Goal: Task Accomplishment & Management: Manage account settings

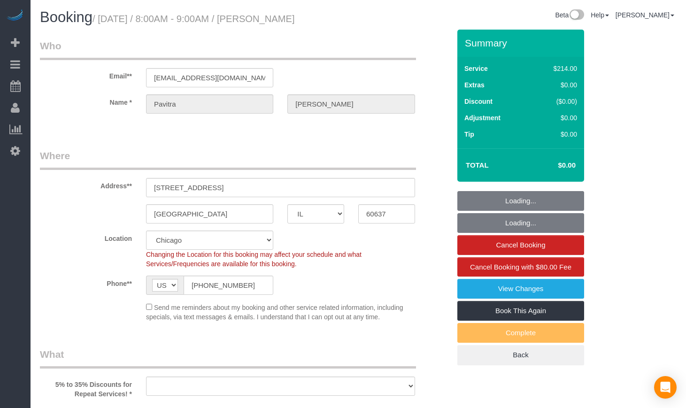
select select "IL"
select select "string:cash"
select select "512"
select select "2"
select select "5"
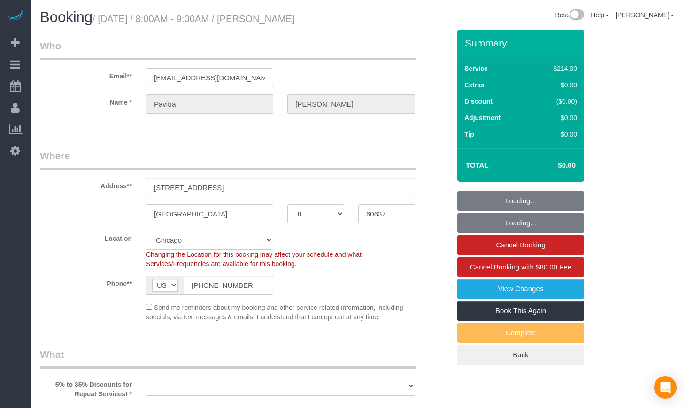
select select "number:1"
select select "number:67"
select select "number:139"
select select "number:106"
select select "object:939"
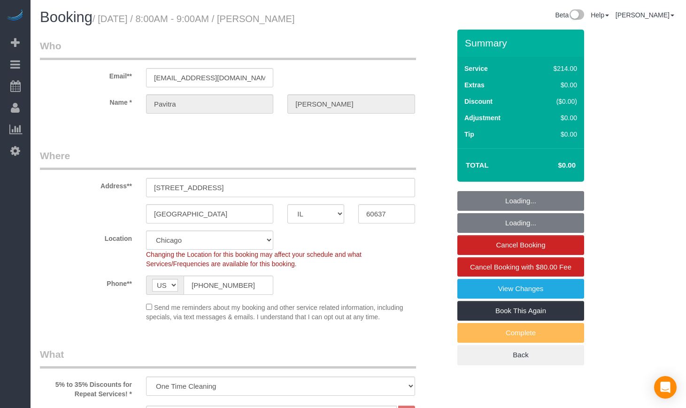
select select "spot1"
select select "2"
select select "5"
select select "object:1103"
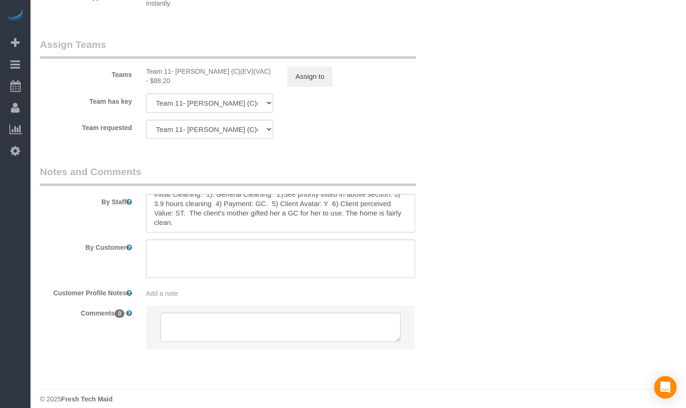
scroll to position [1230, 0]
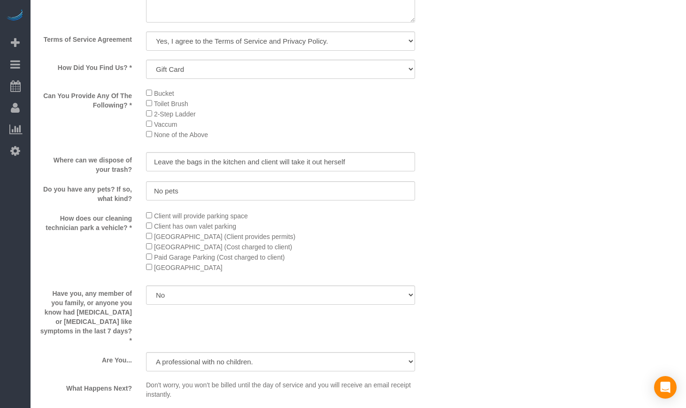
drag, startPoint x: 571, startPoint y: 300, endPoint x: 533, endPoint y: 295, distance: 38.3
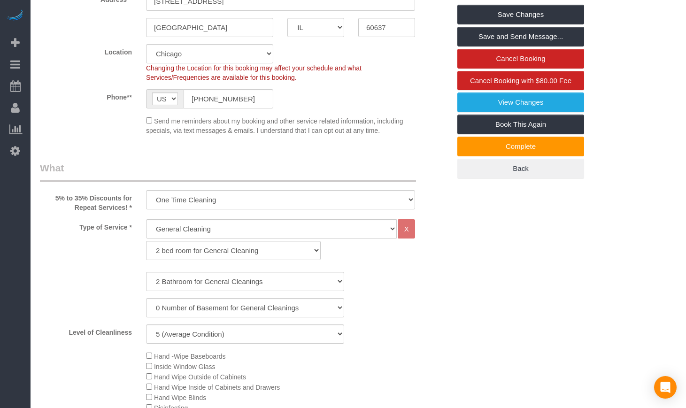
scroll to position [0, 0]
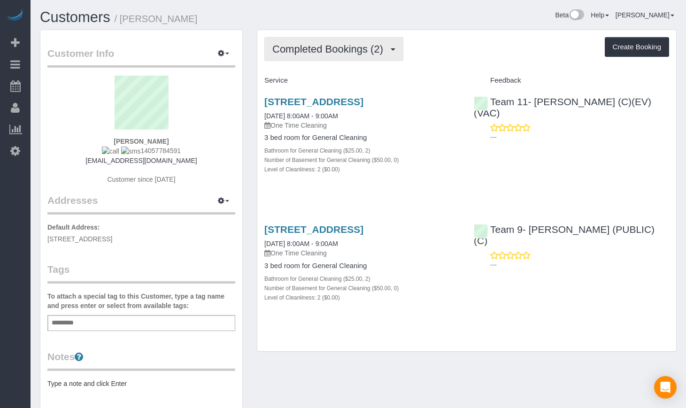
click at [346, 52] on span "Completed Bookings (2)" at bounding box center [329, 49] width 115 height 12
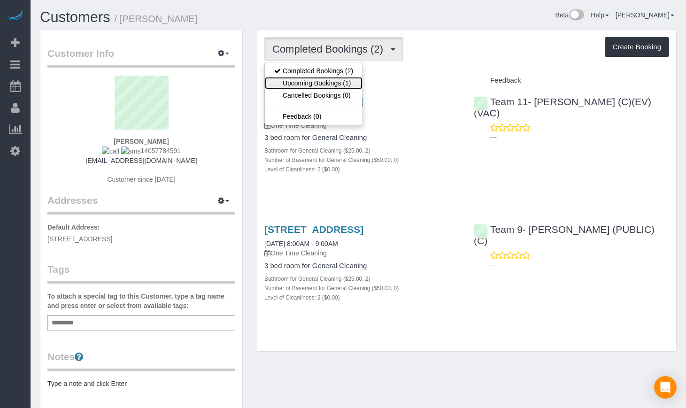
click at [319, 84] on link "Upcoming Bookings (1)" at bounding box center [314, 83] width 98 height 12
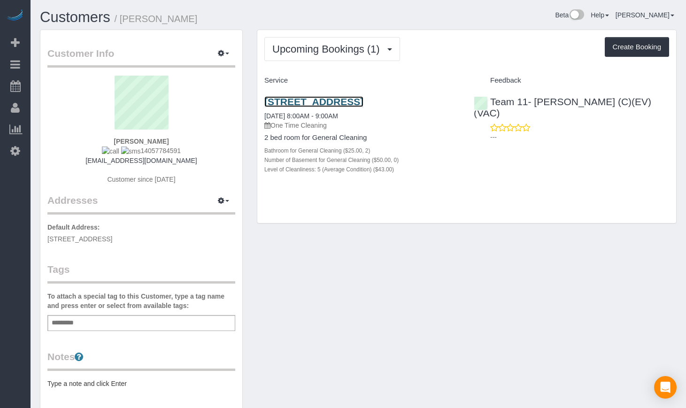
click at [307, 107] on link "[STREET_ADDRESS]" at bounding box center [313, 101] width 99 height 11
click at [328, 99] on link "[STREET_ADDRESS]" at bounding box center [313, 101] width 99 height 11
click at [317, 107] on link "[STREET_ADDRESS]" at bounding box center [313, 101] width 99 height 11
click at [100, 17] on link "Customers" at bounding box center [75, 17] width 70 height 16
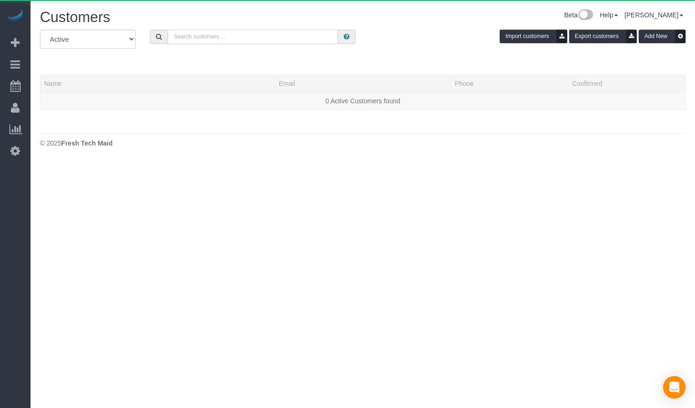
click at [197, 34] on input "text" at bounding box center [253, 37] width 170 height 15
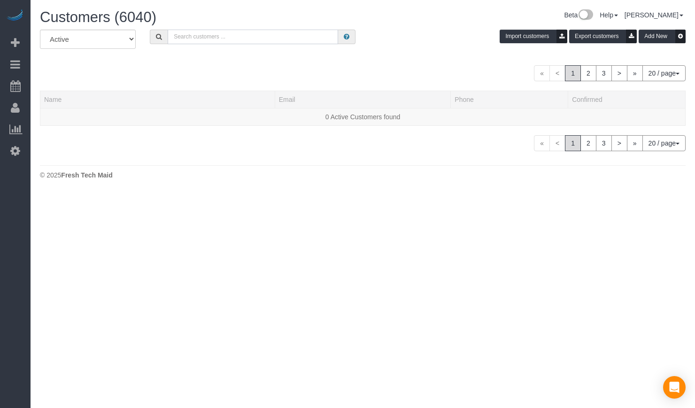
paste input "Rebecca Posner-Hess"
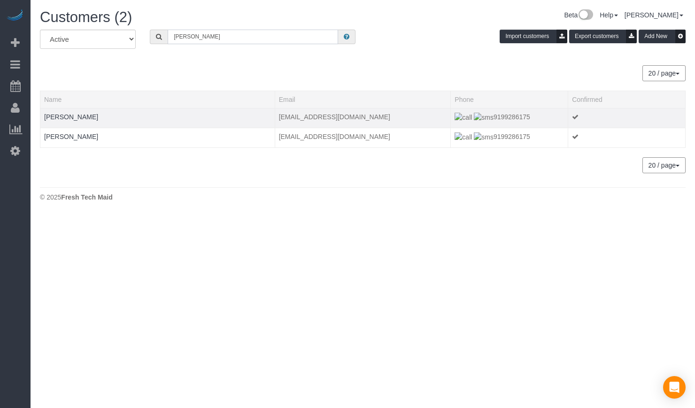
type input "Rebecca Posner-Hess"
click at [317, 116] on td "rposnerhess@gmail.com" at bounding box center [363, 118] width 176 height 20
click at [87, 114] on link "Rebecca Posner-Hess" at bounding box center [71, 117] width 54 height 8
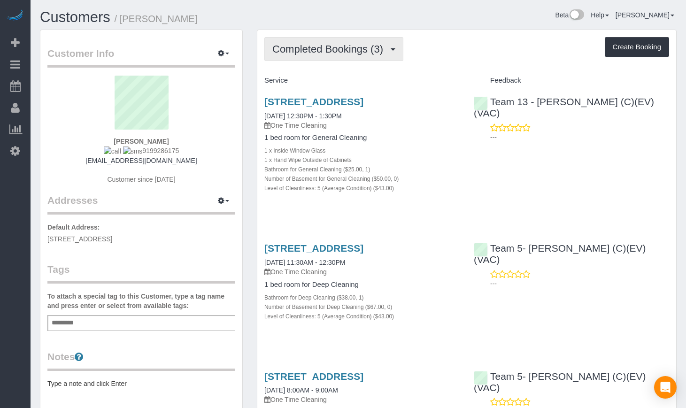
click at [362, 38] on button "Completed Bookings (3)" at bounding box center [333, 49] width 139 height 24
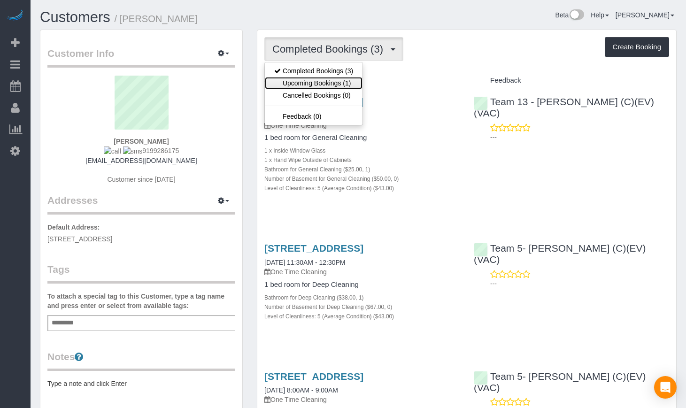
click at [335, 77] on link "Upcoming Bookings (1)" at bounding box center [314, 83] width 98 height 12
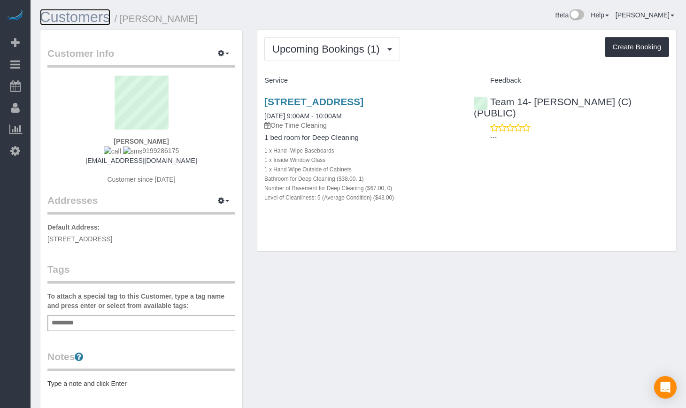
click at [59, 10] on link "Customers" at bounding box center [75, 17] width 70 height 16
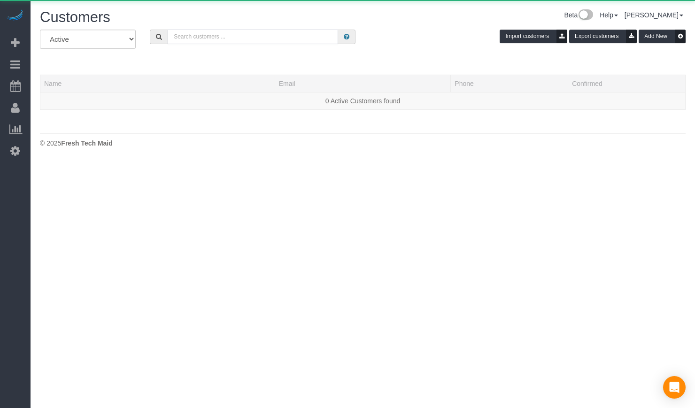
click at [227, 36] on input "text" at bounding box center [253, 37] width 170 height 15
paste input "Claire DesHotels"
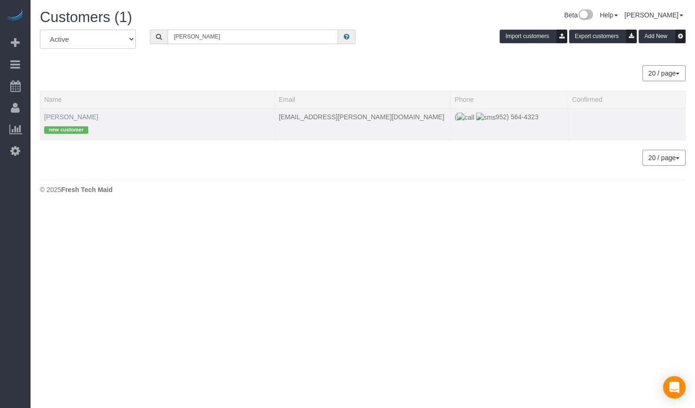
type input "Claire DesHotels"
click at [51, 119] on link "Claire Deshotels" at bounding box center [71, 117] width 54 height 8
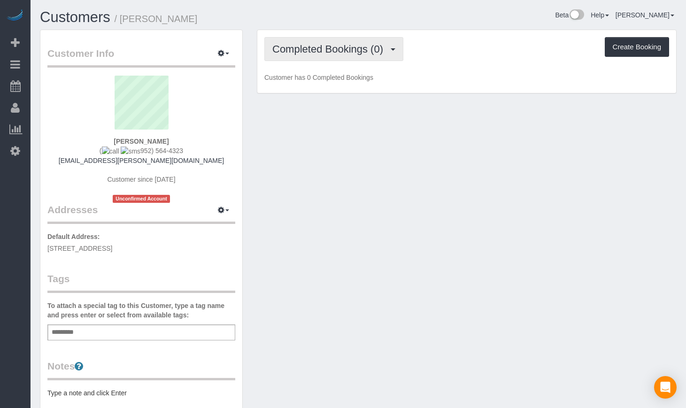
click at [328, 43] on span "Completed Bookings (0)" at bounding box center [329, 49] width 115 height 12
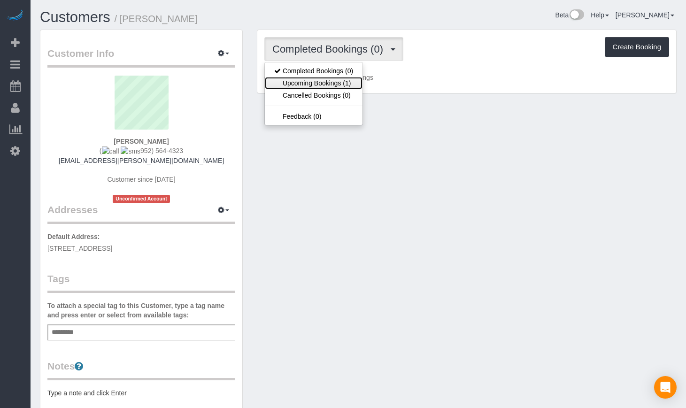
click at [326, 84] on link "Upcoming Bookings (1)" at bounding box center [314, 83] width 98 height 12
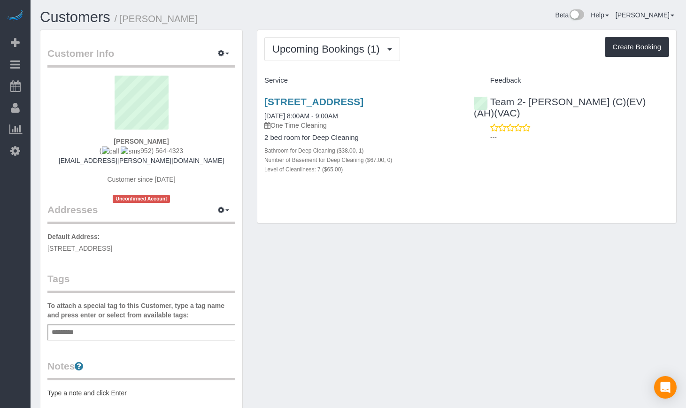
drag, startPoint x: 665, startPoint y: 246, endPoint x: 666, endPoint y: 240, distance: 5.7
click at [665, 246] on div "Customer Info Edit Contact Info Send Message Email Preferences Special Sales Ta…" at bounding box center [358, 303] width 651 height 547
click at [643, 284] on div "Customer Info Edit Contact Info Send Message Email Preferences Special Sales Ta…" at bounding box center [358, 303] width 651 height 547
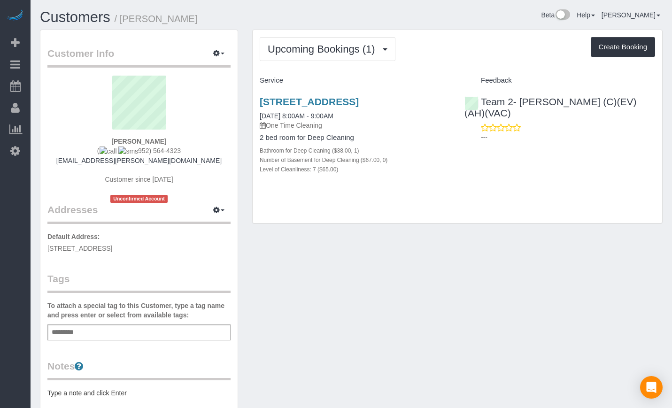
drag, startPoint x: 629, startPoint y: 192, endPoint x: 670, endPoint y: 167, distance: 48.2
click at [629, 192] on div "1843 W Roscoe St. Apt 1, Chicago, IL 60657 09/02/2025 8:00AM - 9:00AM One Time …" at bounding box center [457, 140] width 409 height 104
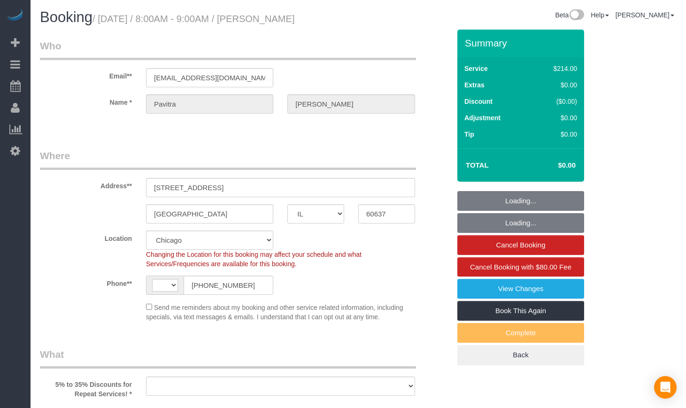
select select "IL"
select select "string:cash"
select select "number:1"
select select "number:67"
select select "number:139"
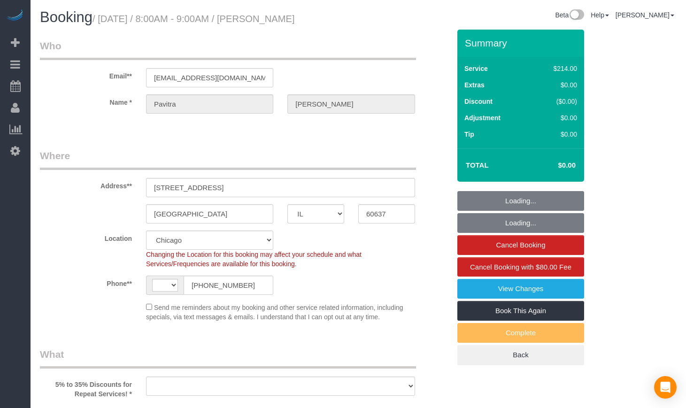
select select "number:106"
select select "string:US"
select select "object:794"
select select "spot1"
select select "object:1032"
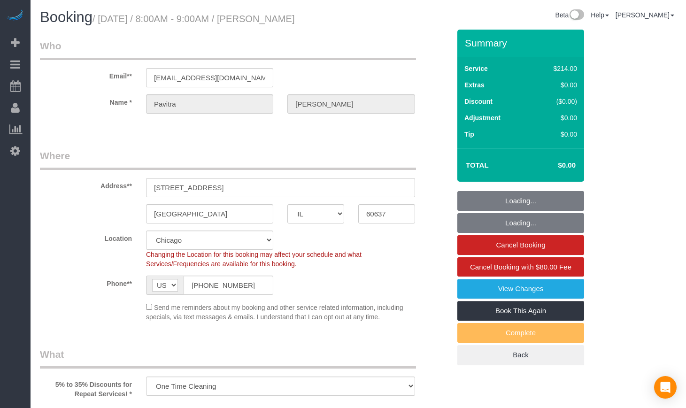
select select "512"
select select "2"
select select "5"
select select "2"
select select "5"
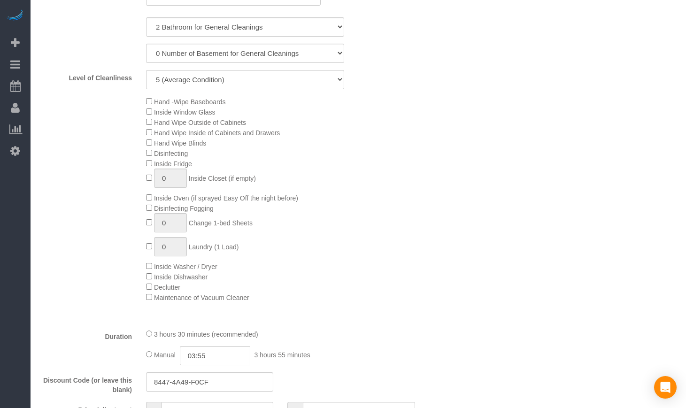
scroll to position [391, 0]
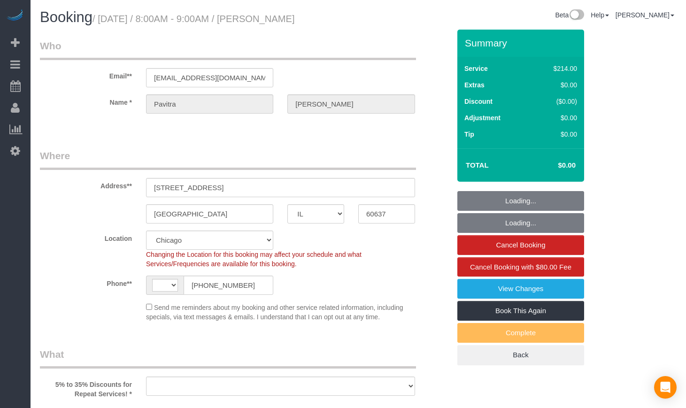
select select "IL"
select select "string:cash"
select select "number:1"
select select "number:67"
select select "number:139"
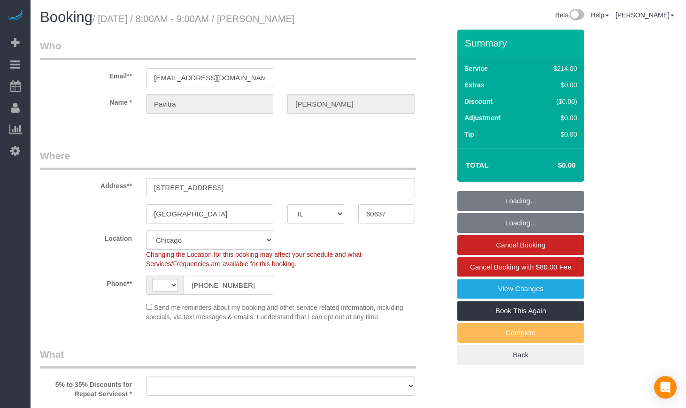
select select "number:106"
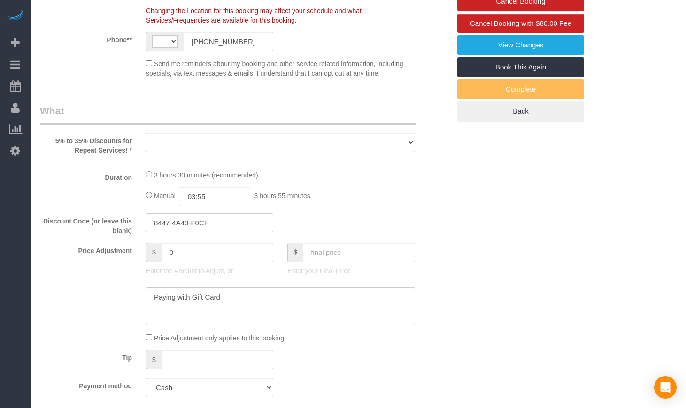
select select "string:US"
select select "object:794"
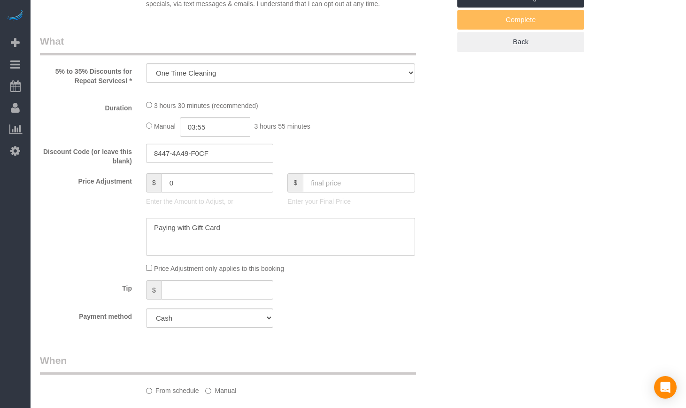
select select "512"
select select "2"
select select "5"
select select "spot1"
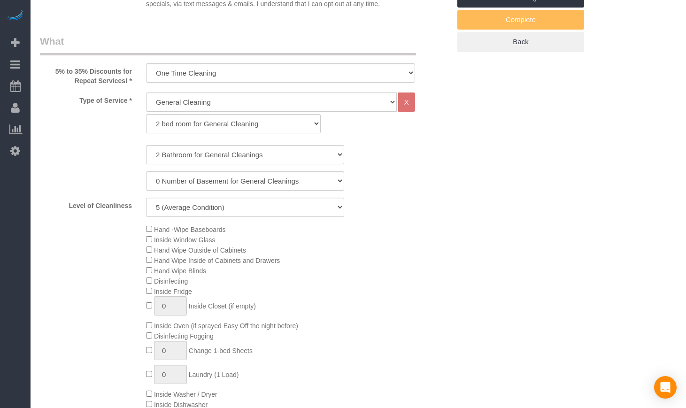
select select "object:949"
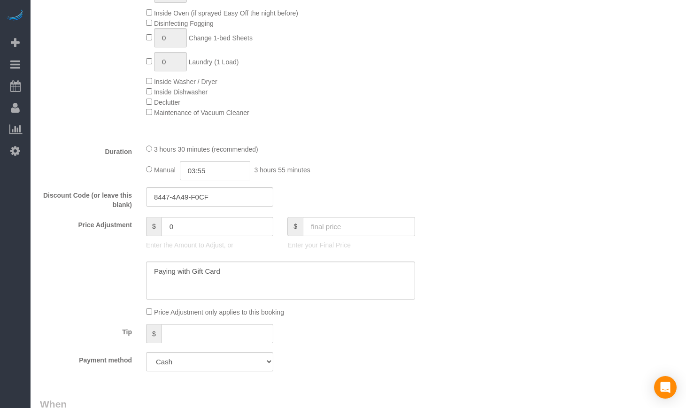
select select "2"
select select "5"
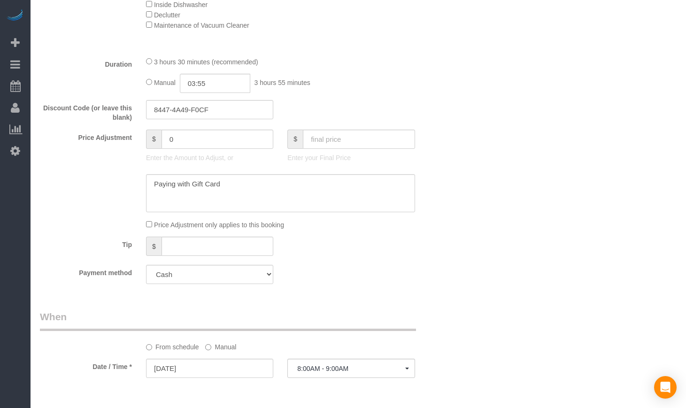
scroll to position [682, 0]
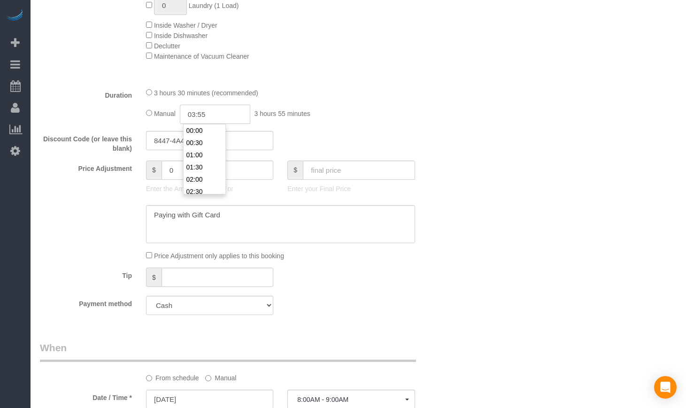
drag, startPoint x: 239, startPoint y: 112, endPoint x: 159, endPoint y: 109, distance: 80.3
click at [159, 109] on div "Manual 03:55 3 hours 55 minutes" at bounding box center [280, 114] width 269 height 19
type input "04:00"
click at [499, 149] on div "Who Email** pavitra451@gmail.com Name * Pavitra Muralidhar Where Address** 5602…" at bounding box center [358, 335] width 637 height 1976
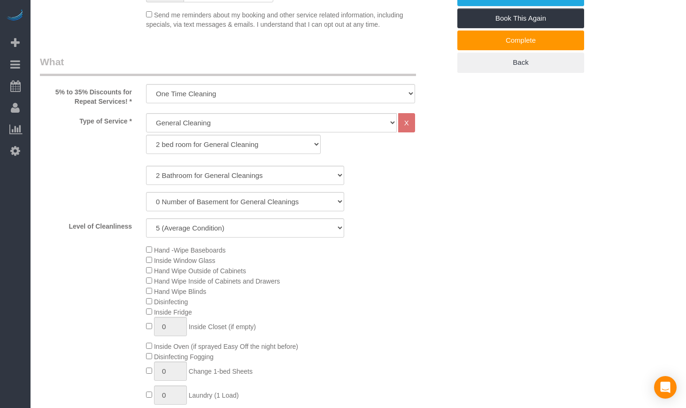
select select "spot6"
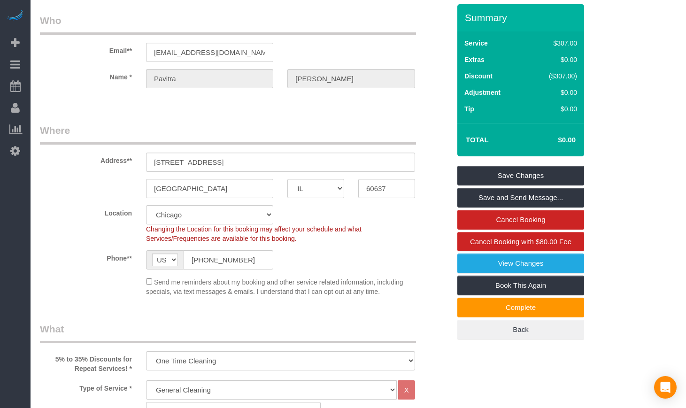
scroll to position [0, 0]
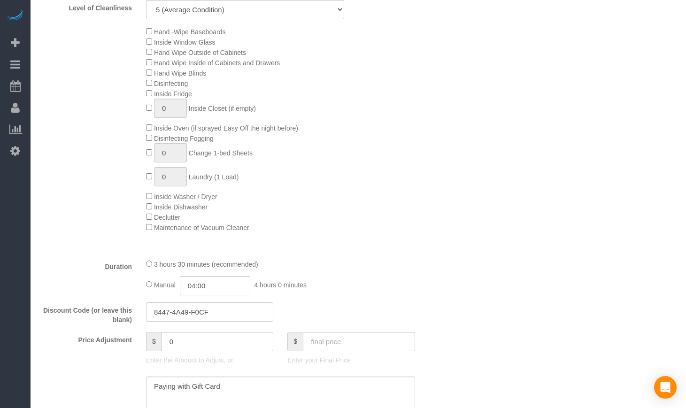
scroll to position [548, 0]
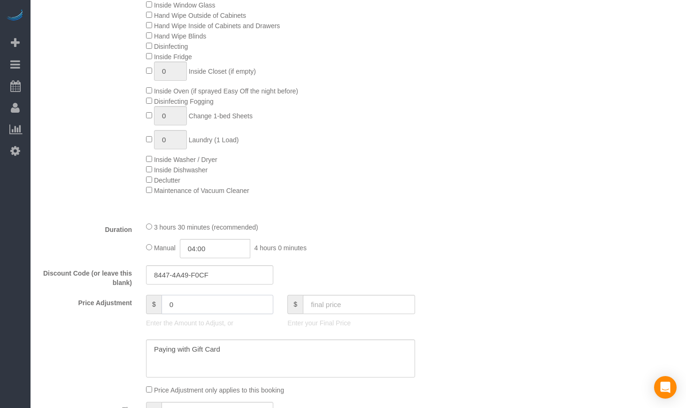
click at [178, 301] on input "0" at bounding box center [217, 304] width 112 height 19
drag, startPoint x: 178, startPoint y: 301, endPoint x: 88, endPoint y: 301, distance: 90.1
click at [88, 301] on div "Price Adjustment $ 0 Enter the Amount to Adjust, or $ Enter your Final Price" at bounding box center [245, 314] width 424 height 38
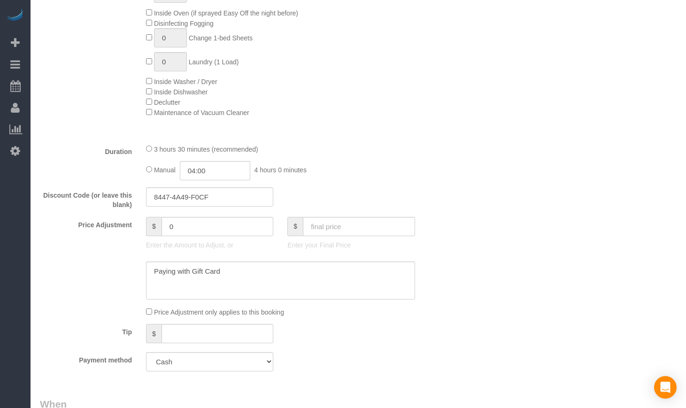
click at [357, 169] on div "Manual 04:00 4 hours 0 minutes" at bounding box center [280, 170] width 269 height 19
click at [244, 169] on input "04:00" at bounding box center [215, 170] width 70 height 19
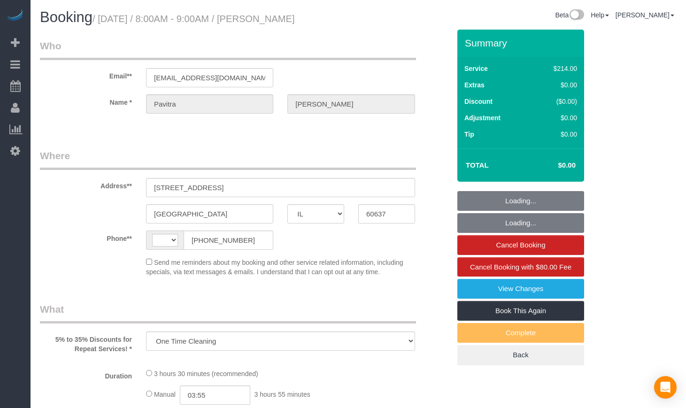
select select "IL"
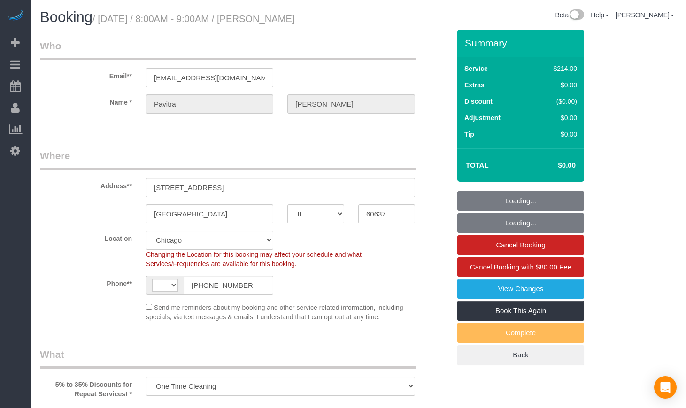
select select "object:328"
select select "string:[GEOGRAPHIC_DATA]"
select select "spot1"
select select "number:1"
select select "number:67"
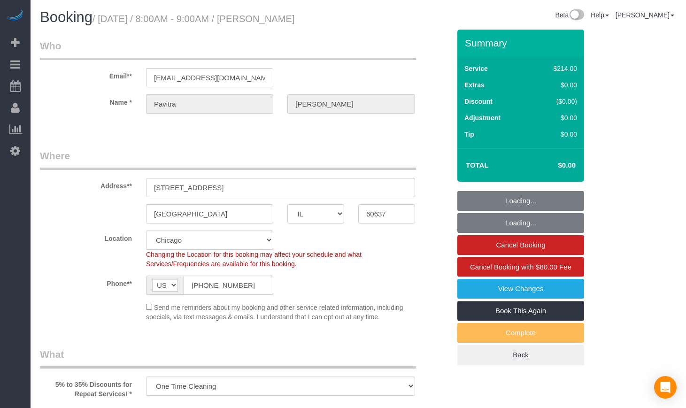
select select "number:139"
select select "number:106"
select select "512"
select select "2"
select select "5"
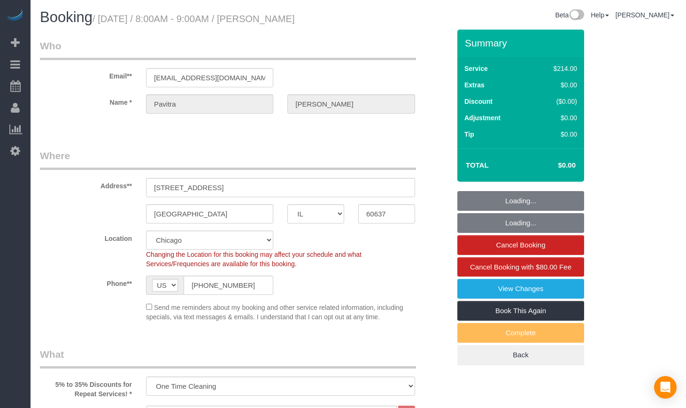
select select "2"
select select "5"
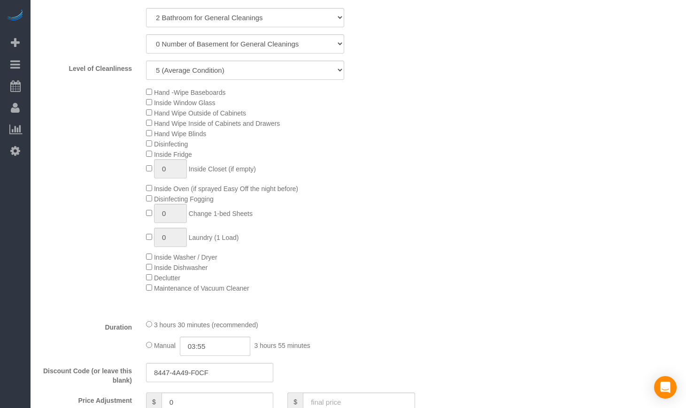
scroll to position [391, 0]
